Goal: Task Accomplishment & Management: Manage account settings

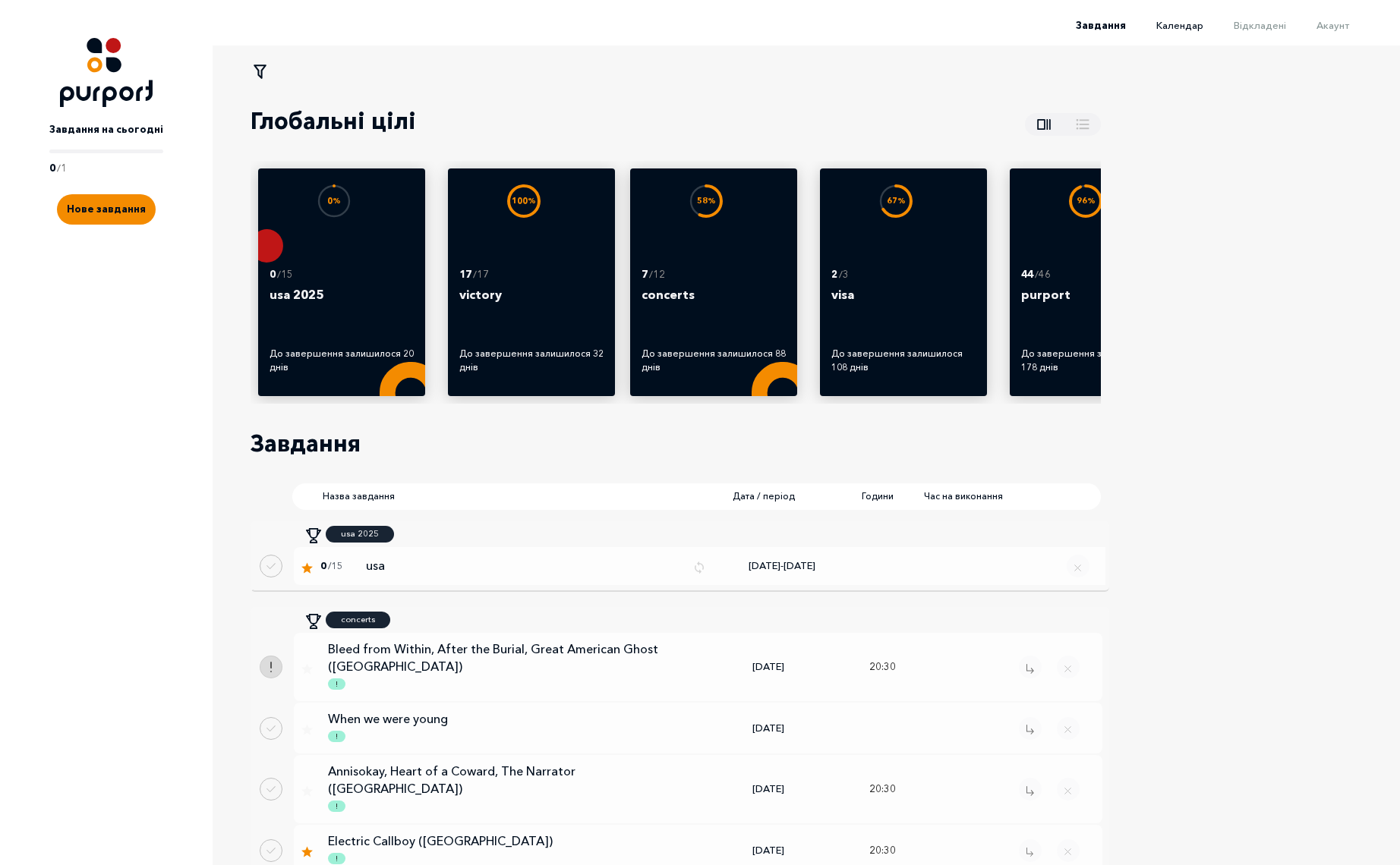
click at [1195, 23] on span "Календар" at bounding box center [1179, 25] width 47 height 12
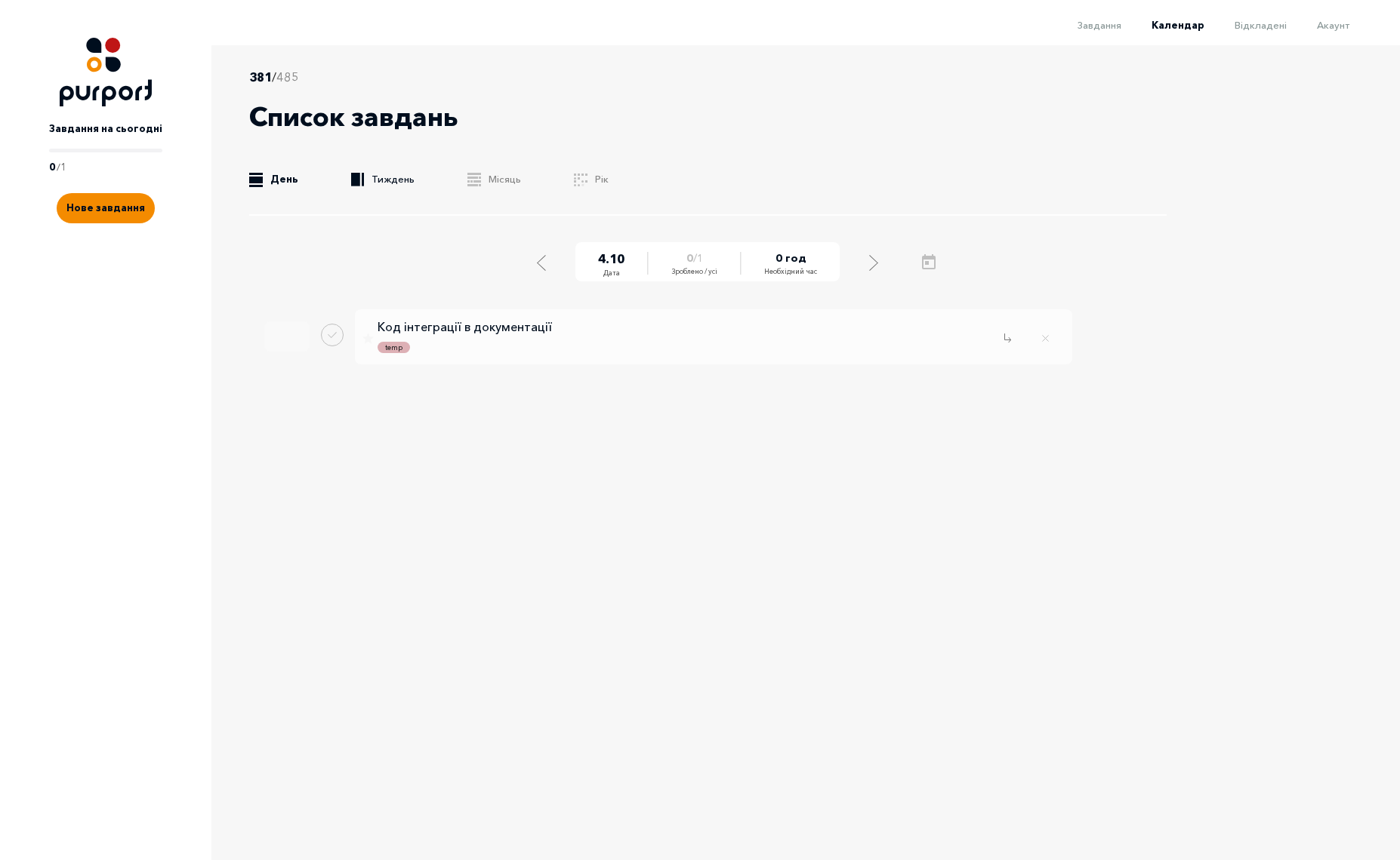
click at [371, 177] on link ".b{fill:#F48B00;} Тиждень" at bounding box center [382, 179] width 63 height 15
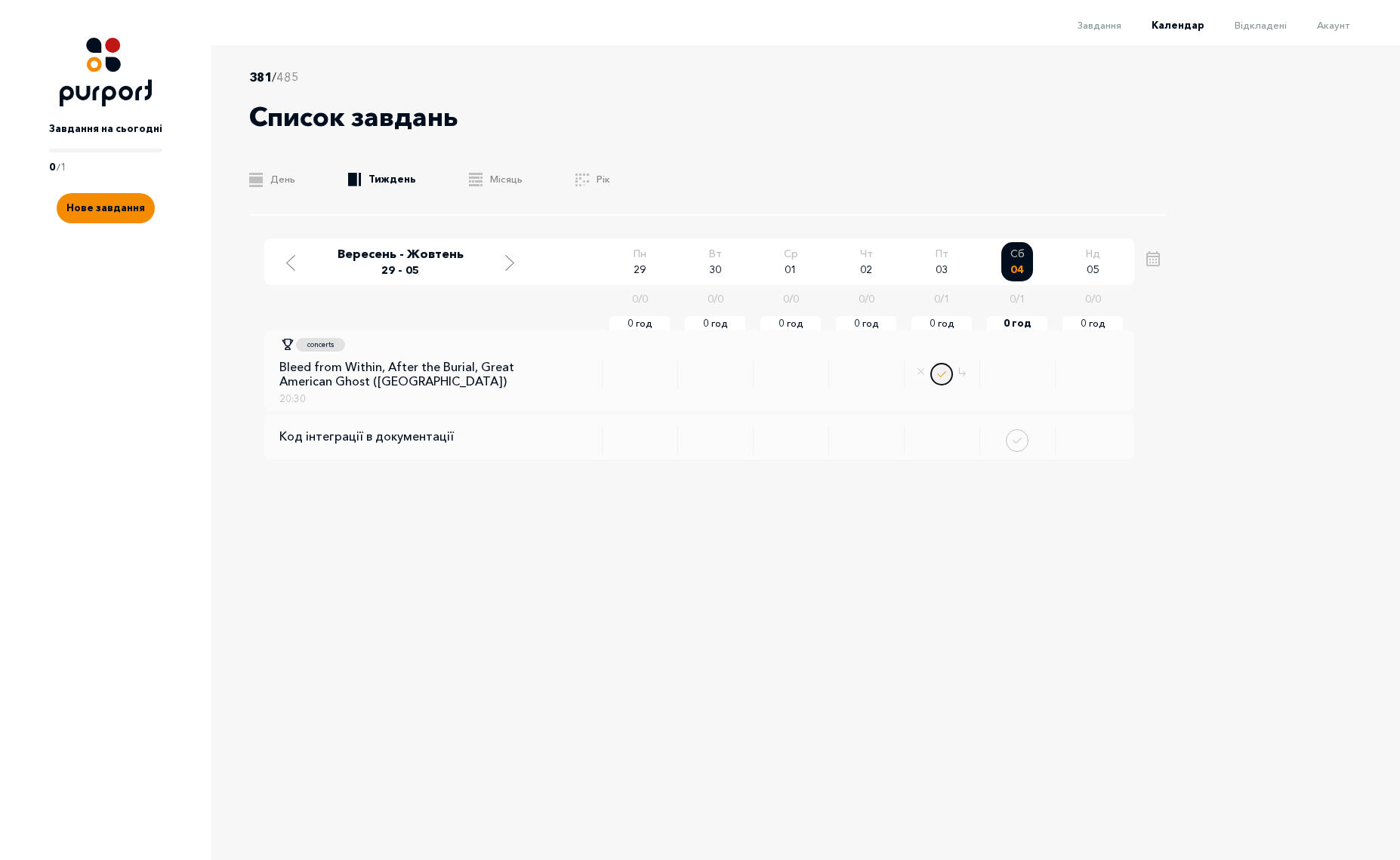
click at [942, 374] on button "Done task" at bounding box center [941, 374] width 22 height 22
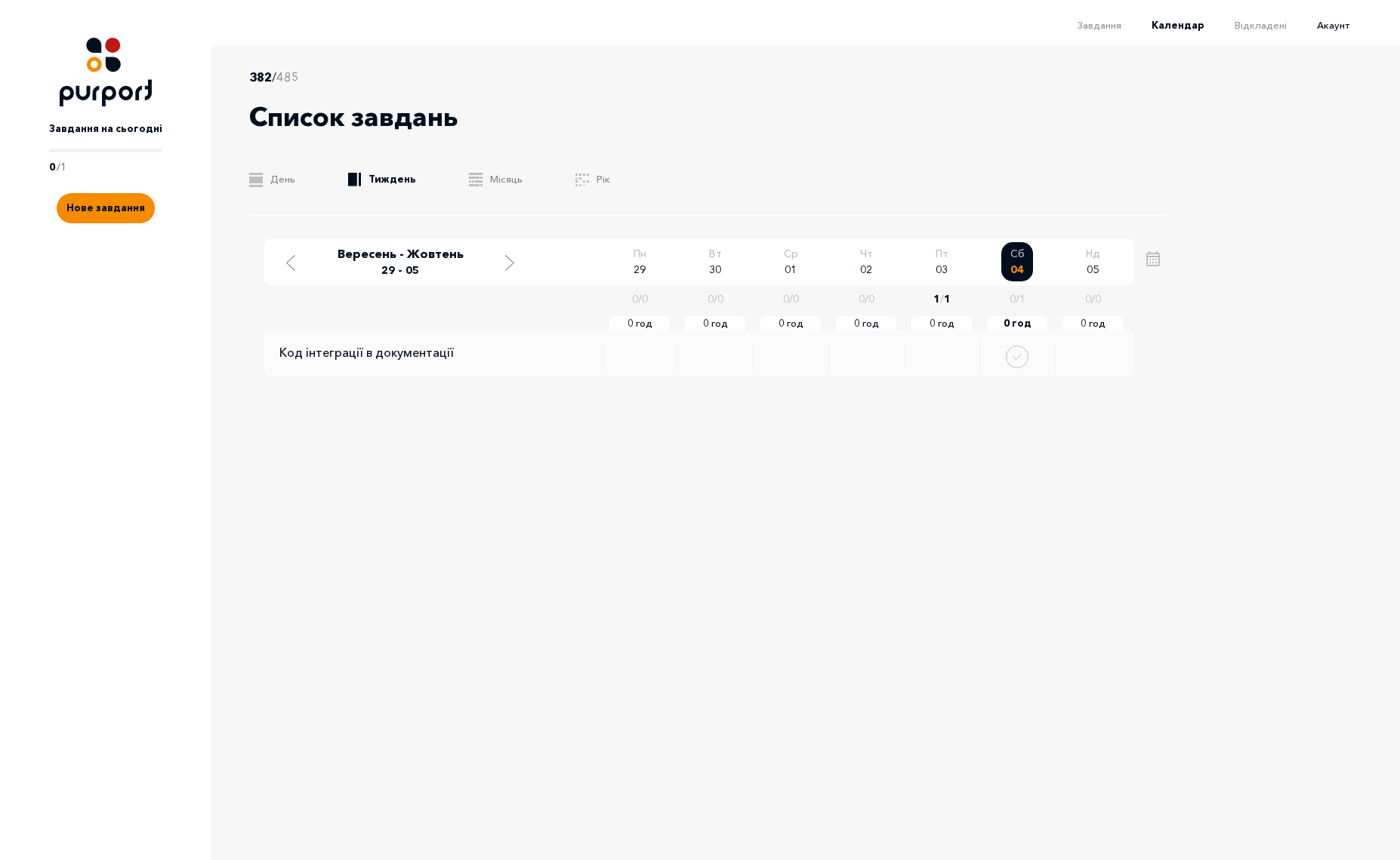
click at [1316, 21] on span "Акаунт" at bounding box center [1333, 25] width 33 height 12
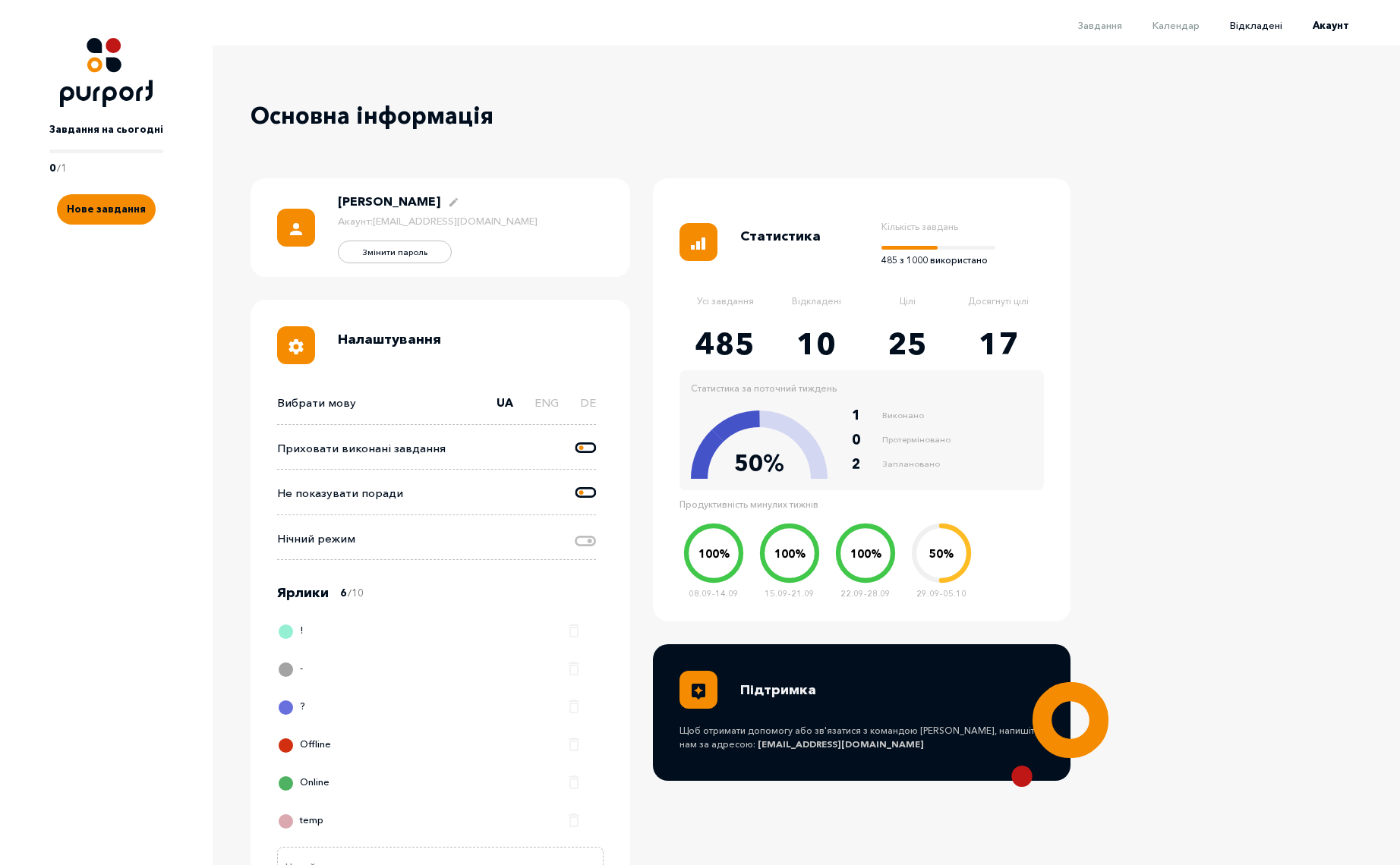
click at [1264, 25] on span "Відкладені" at bounding box center [1256, 25] width 52 height 12
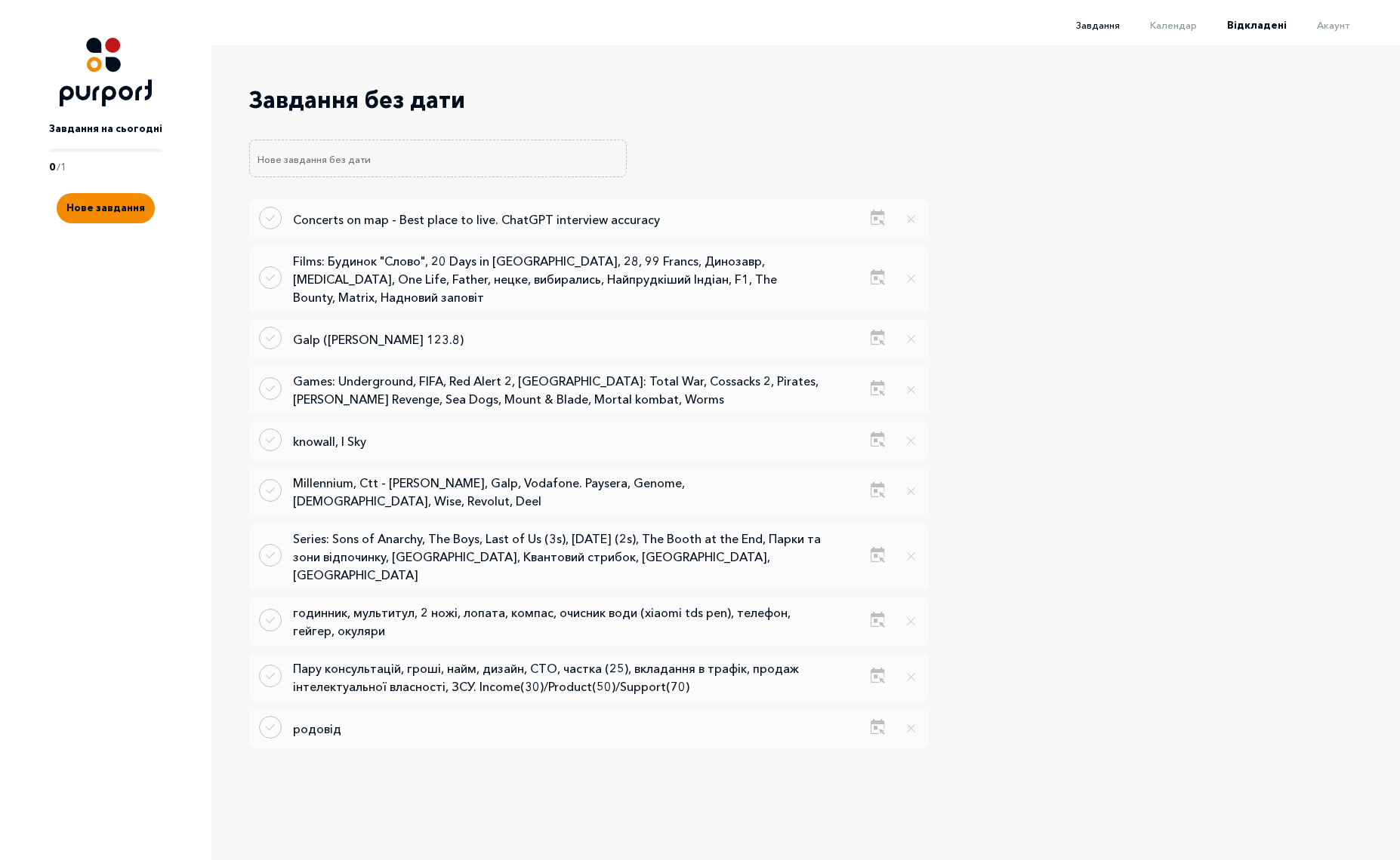
click at [1094, 24] on span "Завдання" at bounding box center [1098, 25] width 44 height 12
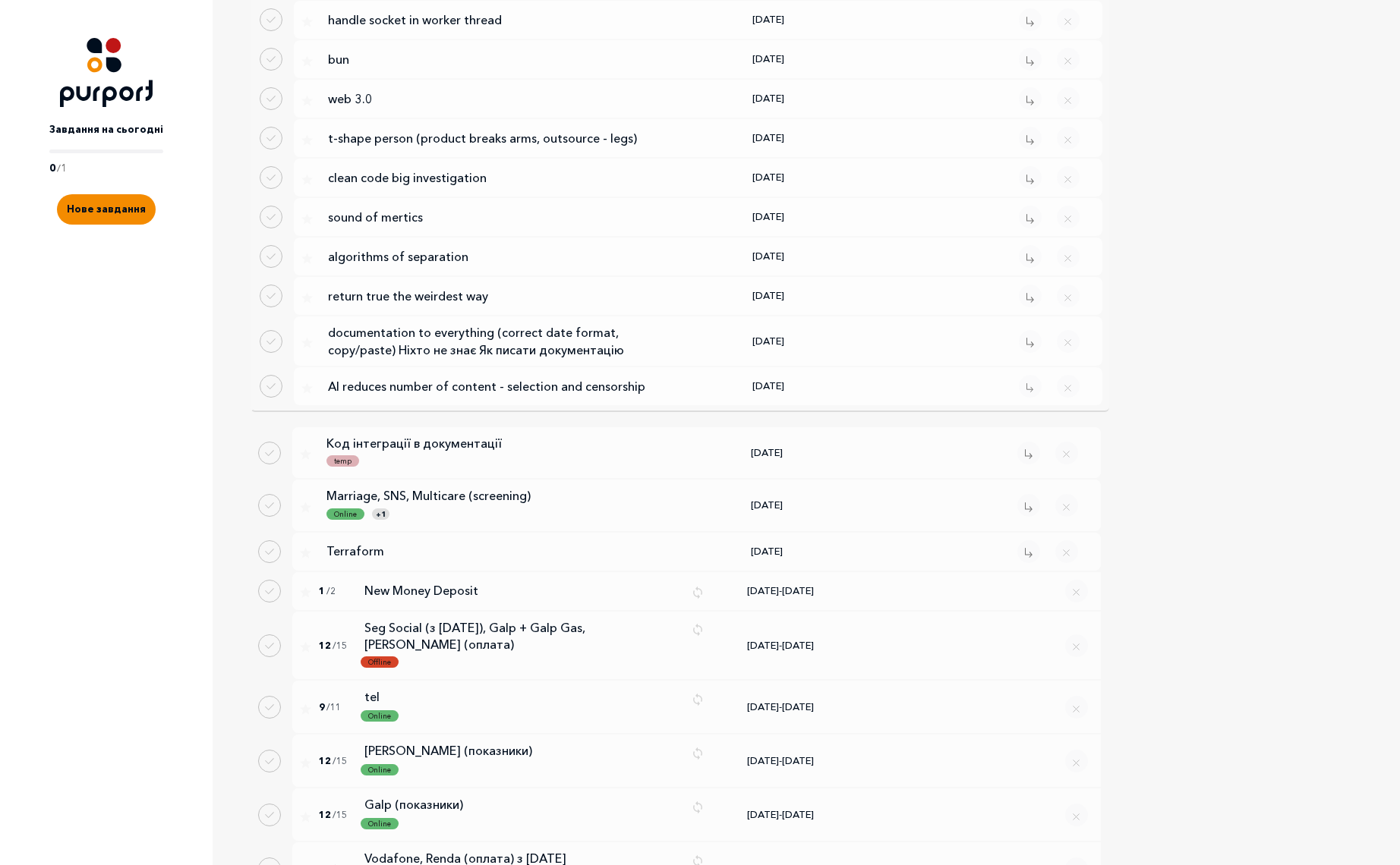
scroll to position [2433, 0]
